Goal: Check status: Check status

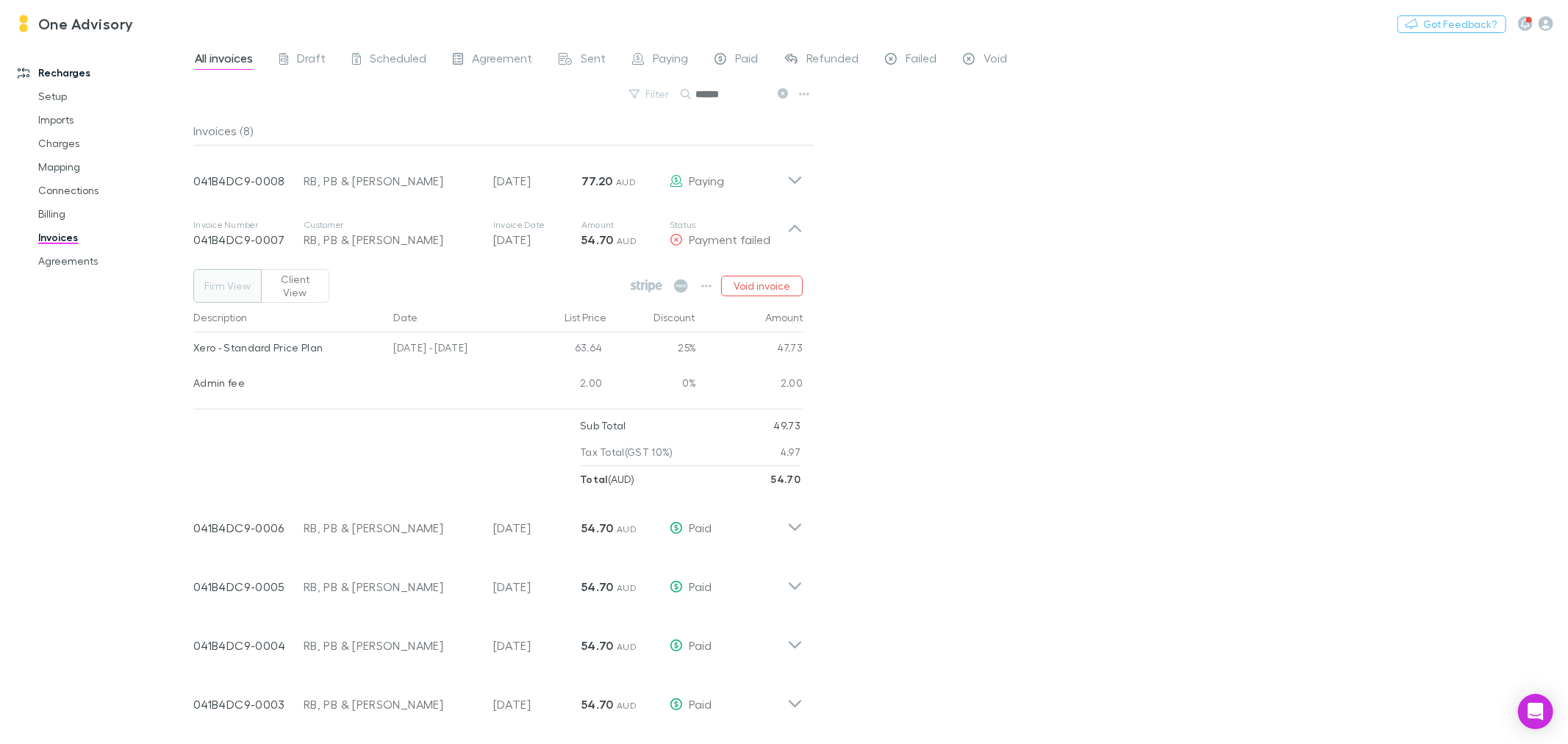
click at [59, 292] on div "Recharges Setup Imports Charges Mapping Connections Billing Invoices Agreements" at bounding box center [103, 389] width 206 height 686
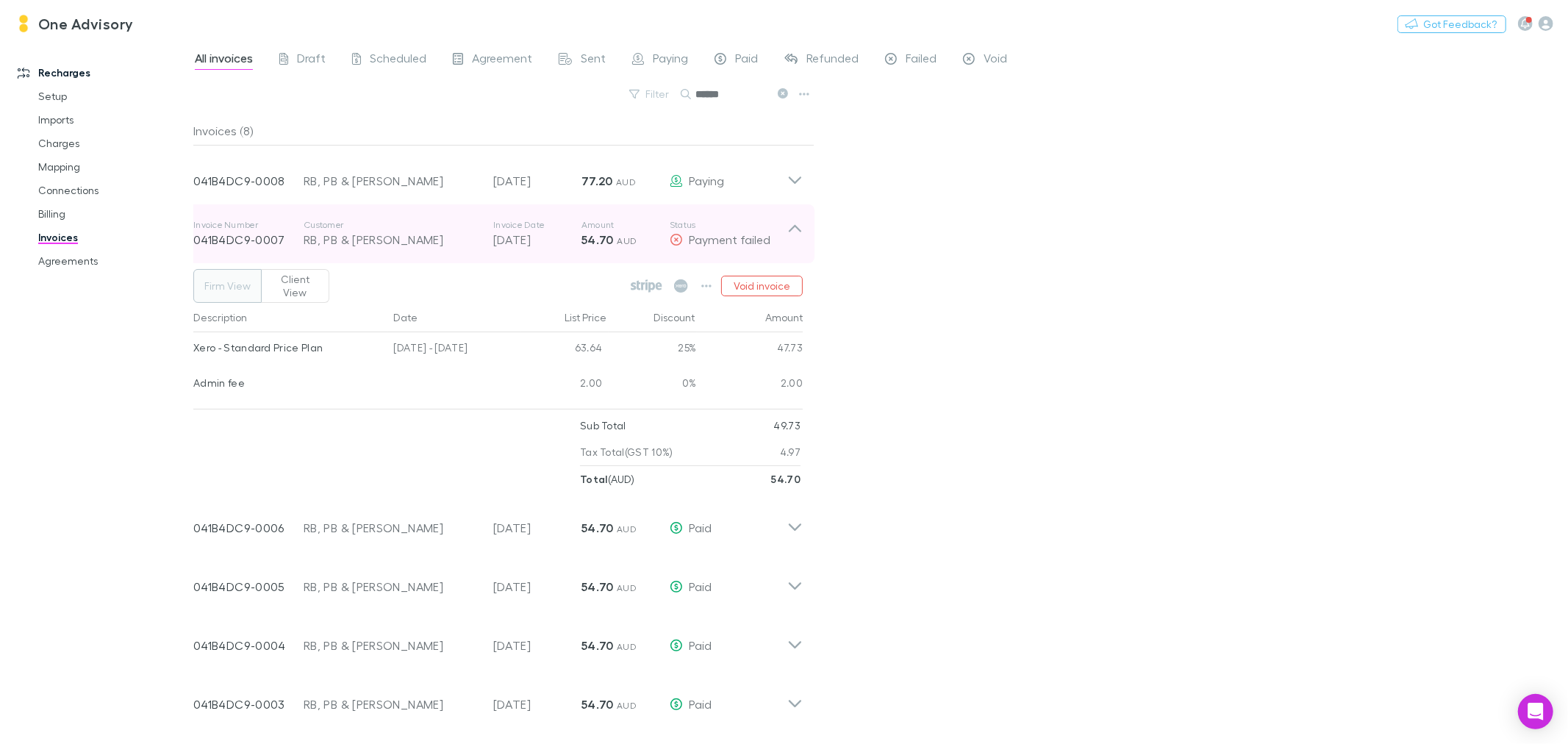
click at [794, 225] on icon at bounding box center [795, 234] width 15 height 30
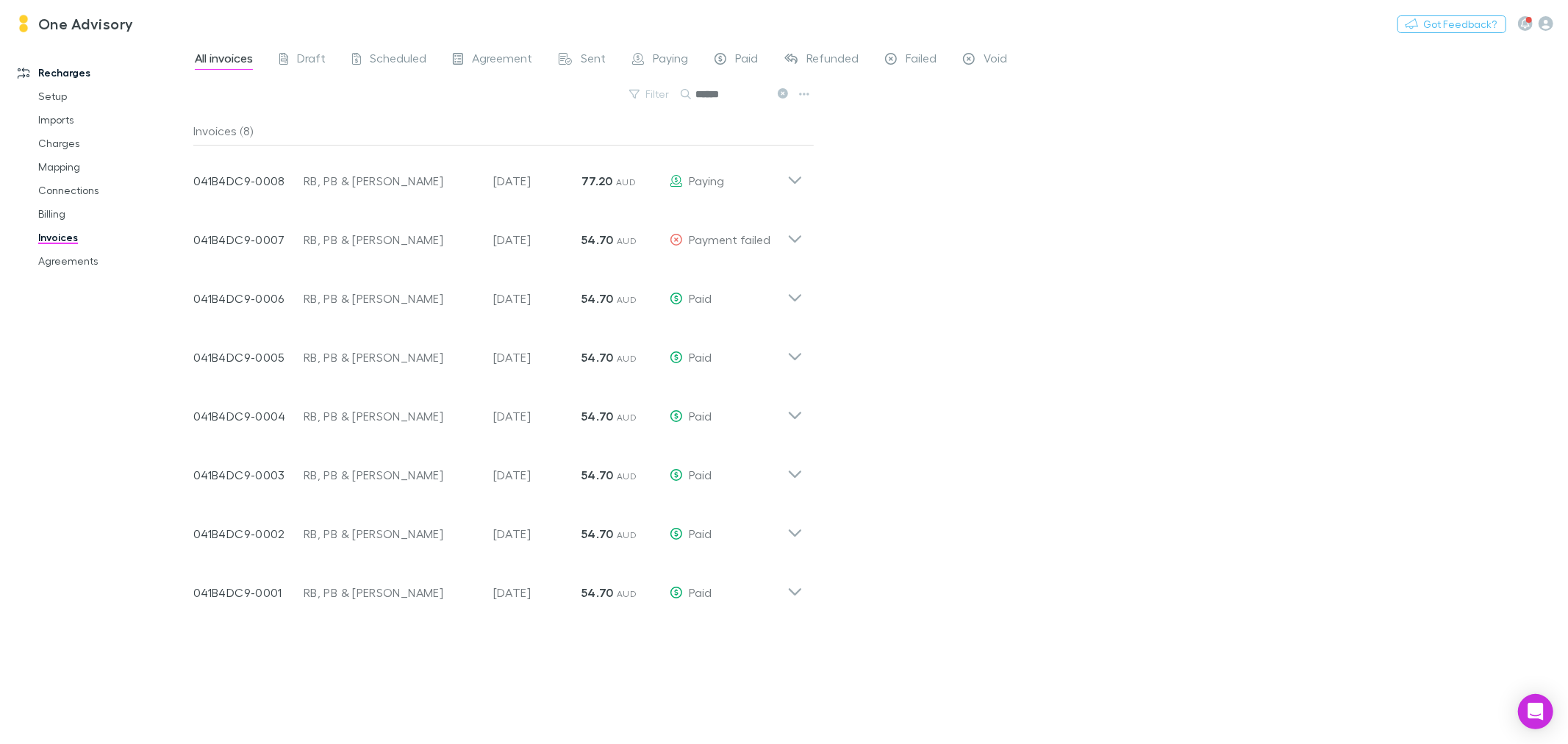
click at [784, 96] on icon at bounding box center [783, 93] width 11 height 11
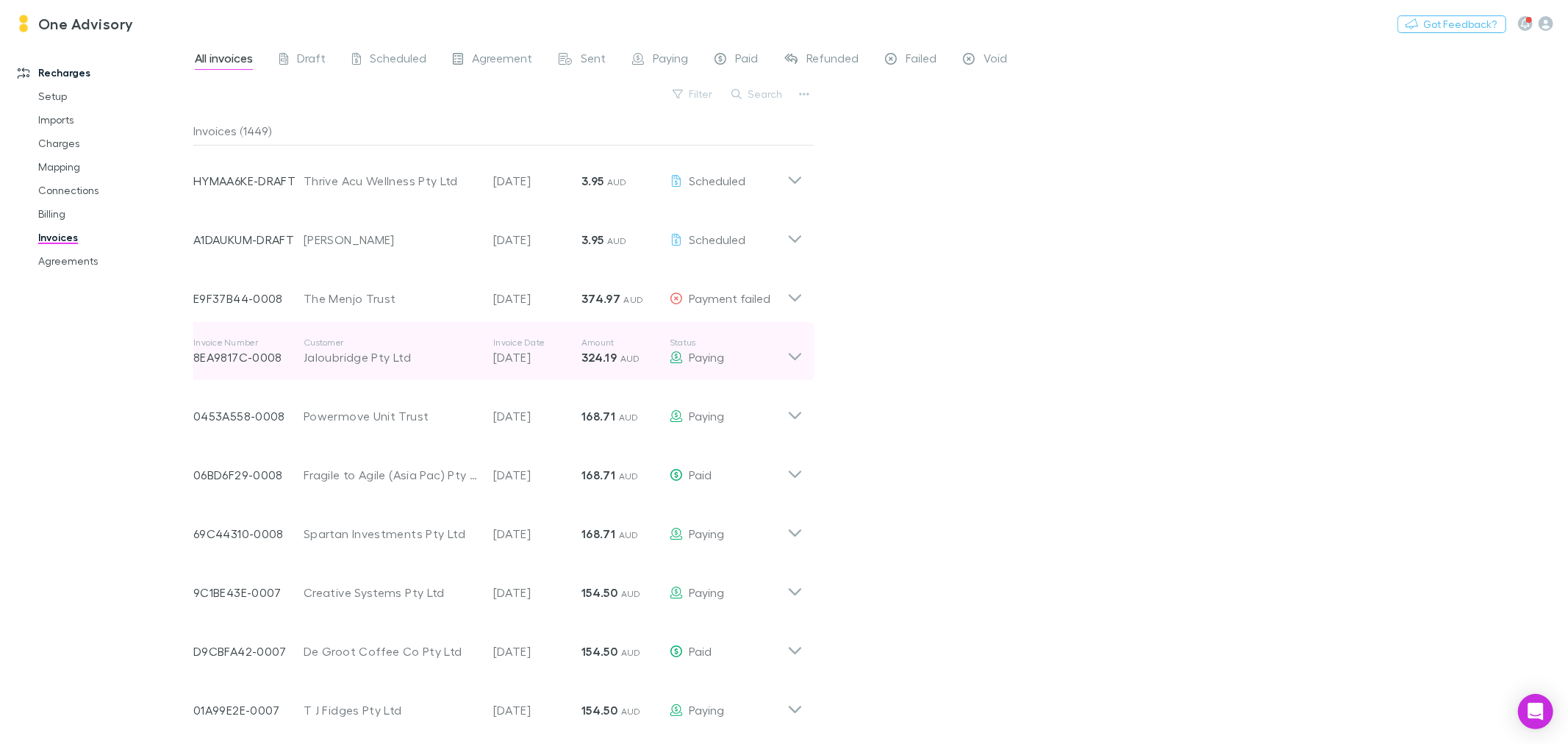
click at [792, 358] on icon at bounding box center [795, 351] width 15 height 30
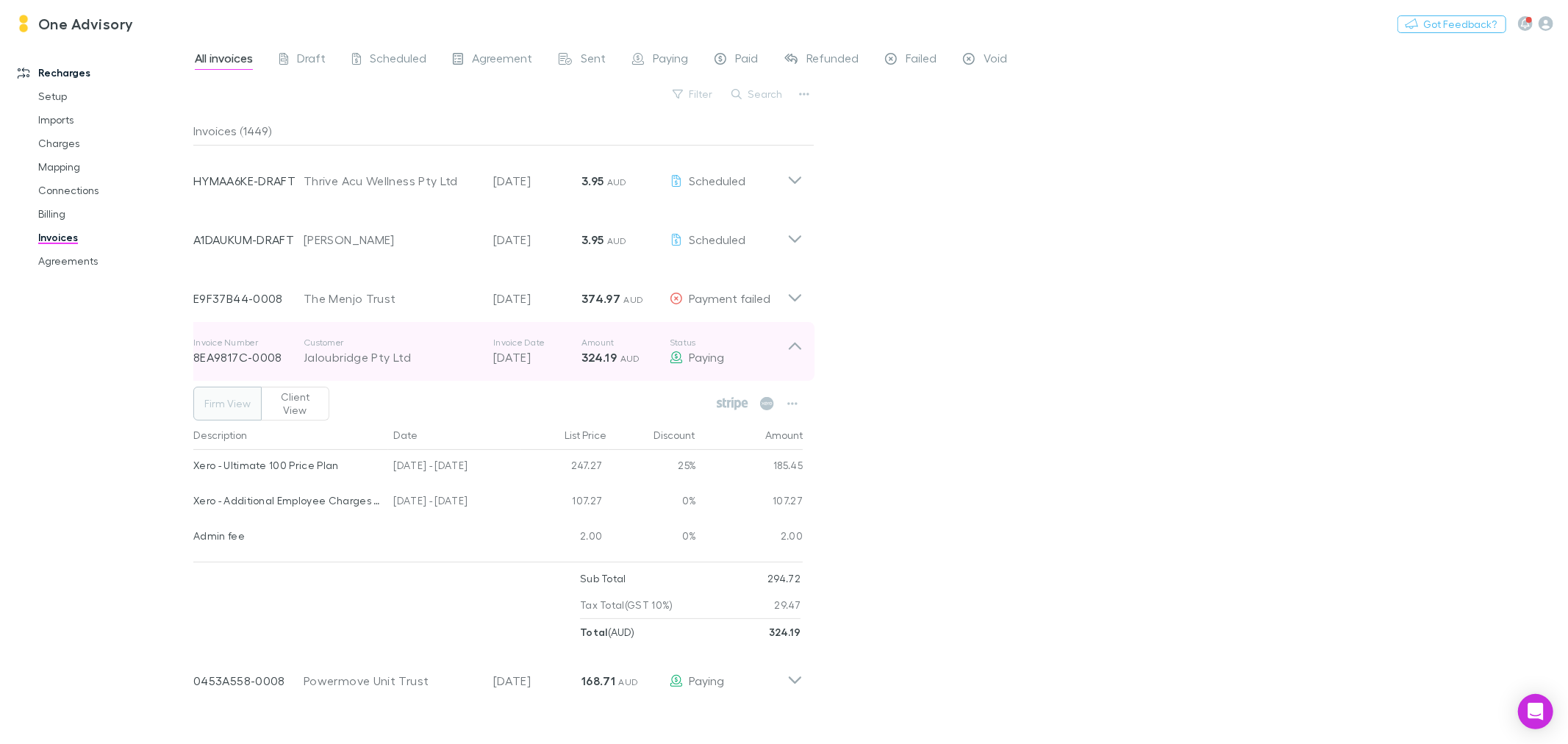
click at [787, 349] on icon at bounding box center [795, 351] width 15 height 30
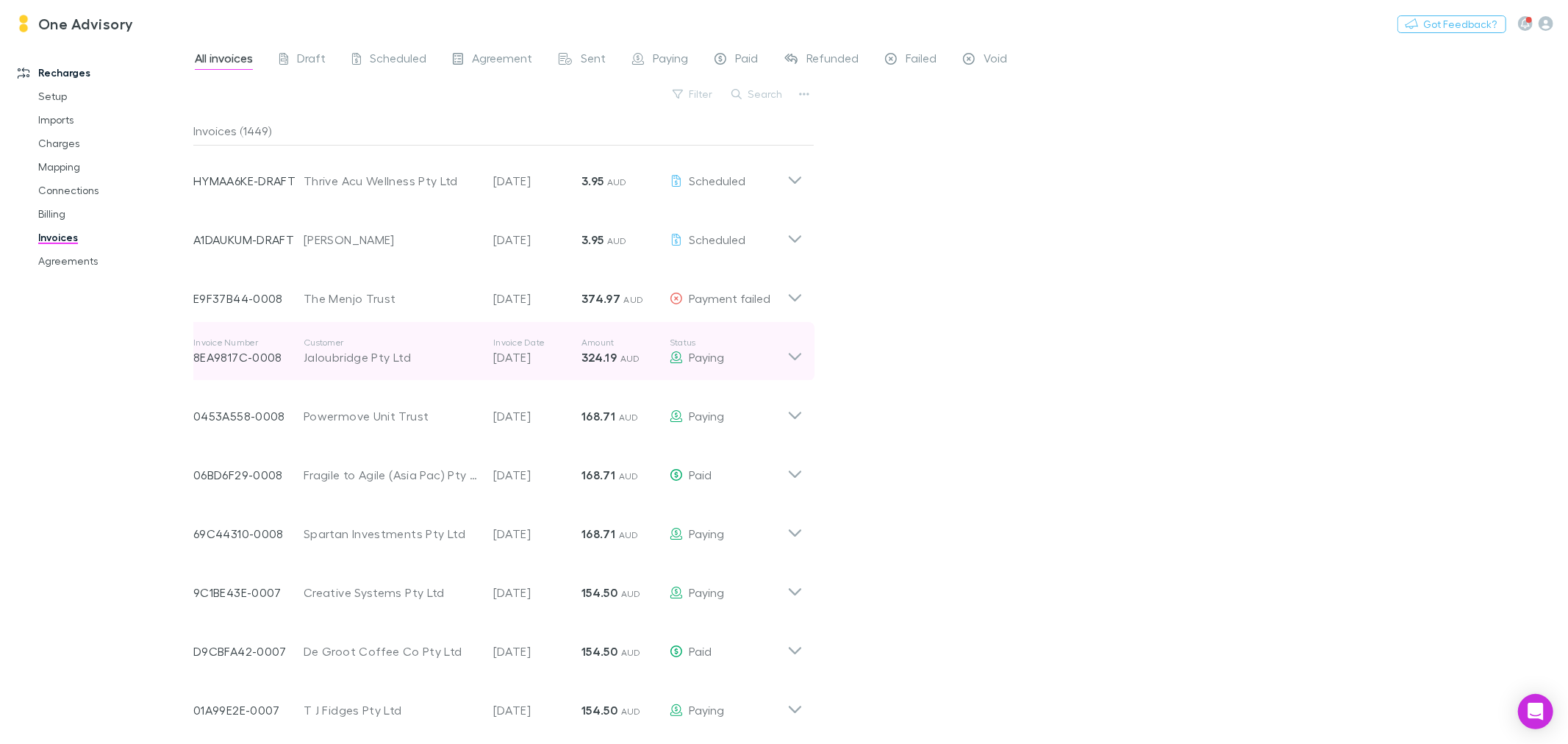
click at [787, 349] on icon at bounding box center [795, 351] width 15 height 30
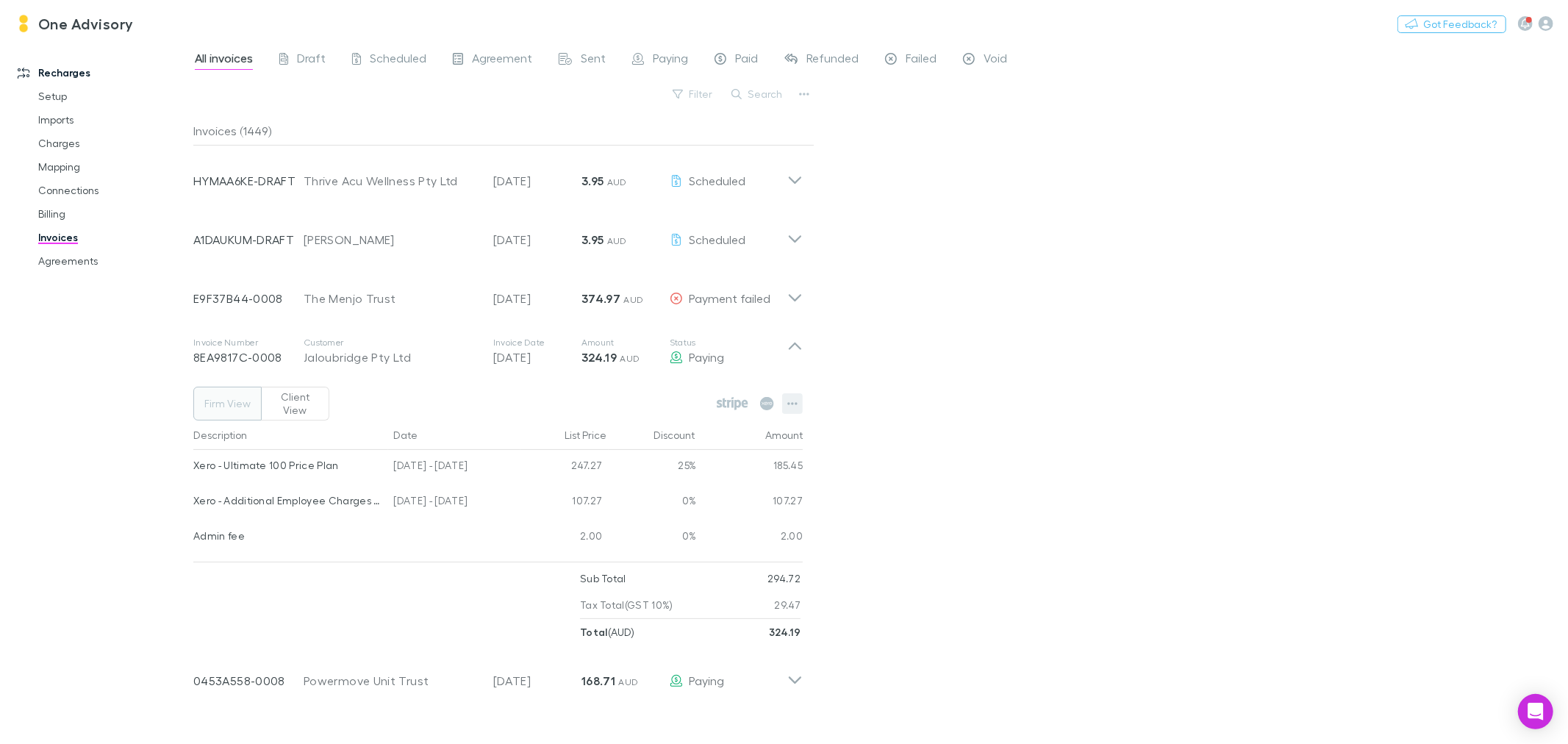
click at [796, 402] on icon "button" at bounding box center [792, 403] width 11 height 3
click at [993, 449] on div at bounding box center [784, 372] width 1568 height 744
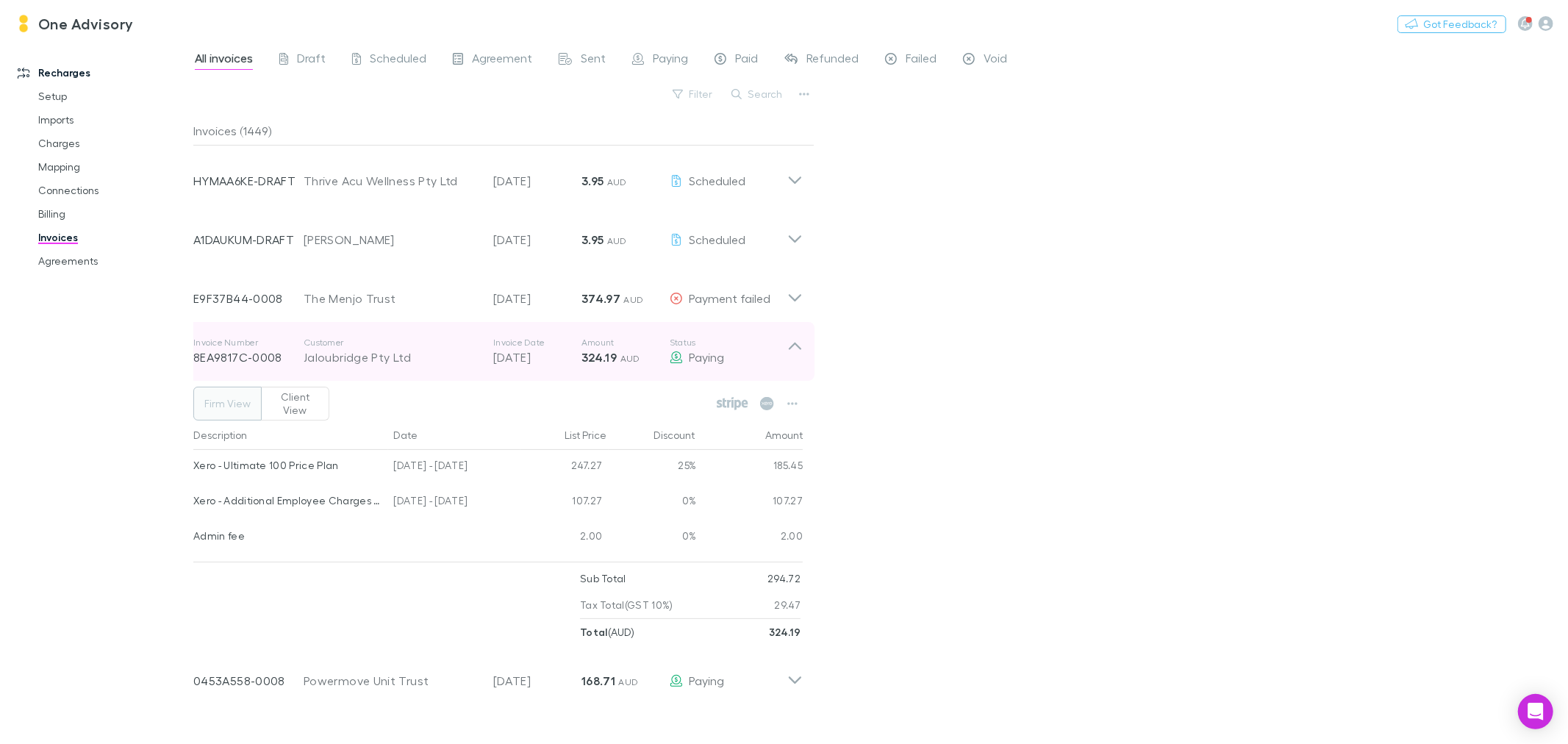
click at [800, 341] on icon at bounding box center [795, 351] width 15 height 30
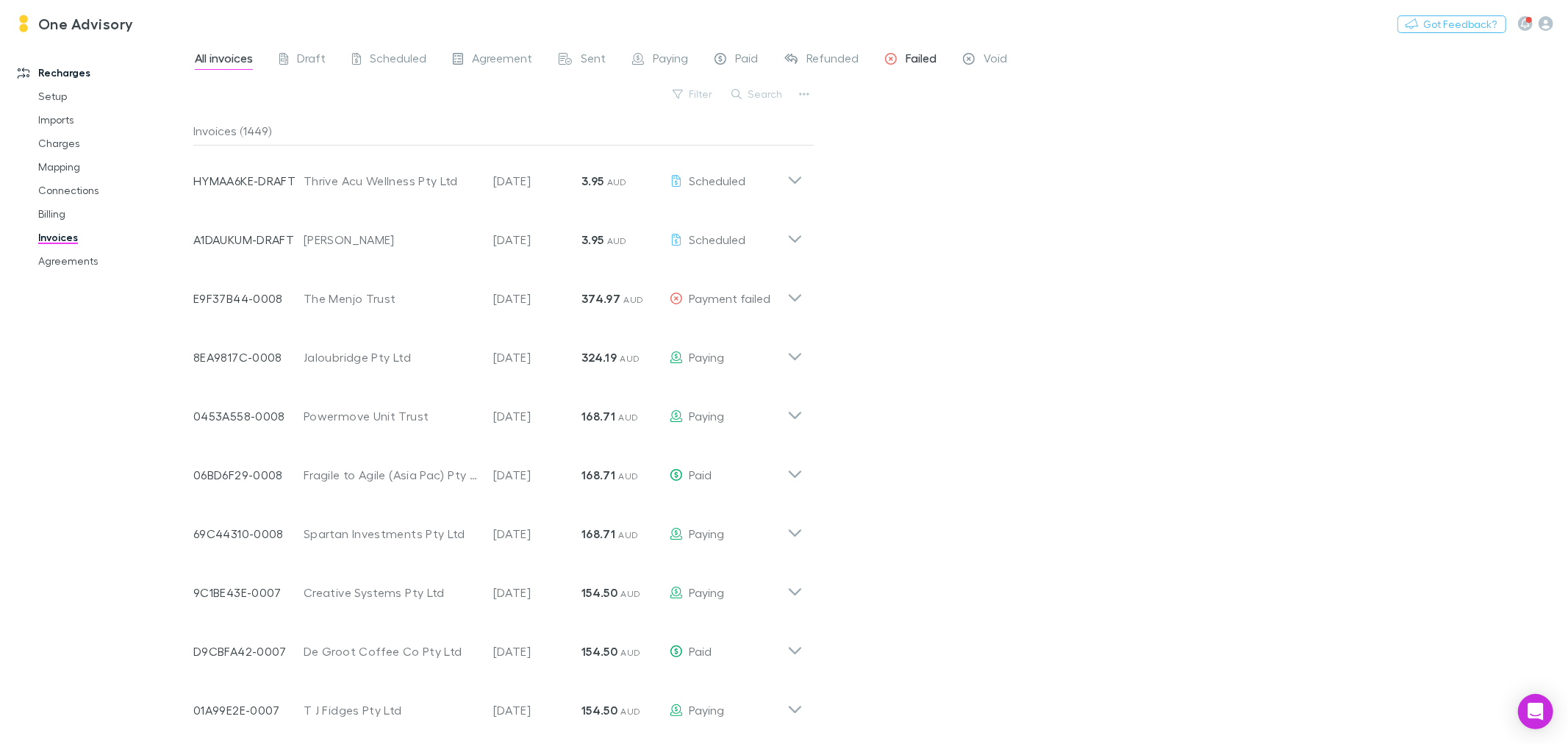
click at [908, 58] on span "Failed" at bounding box center [921, 61] width 31 height 19
